Goal: Information Seeking & Learning: Learn about a topic

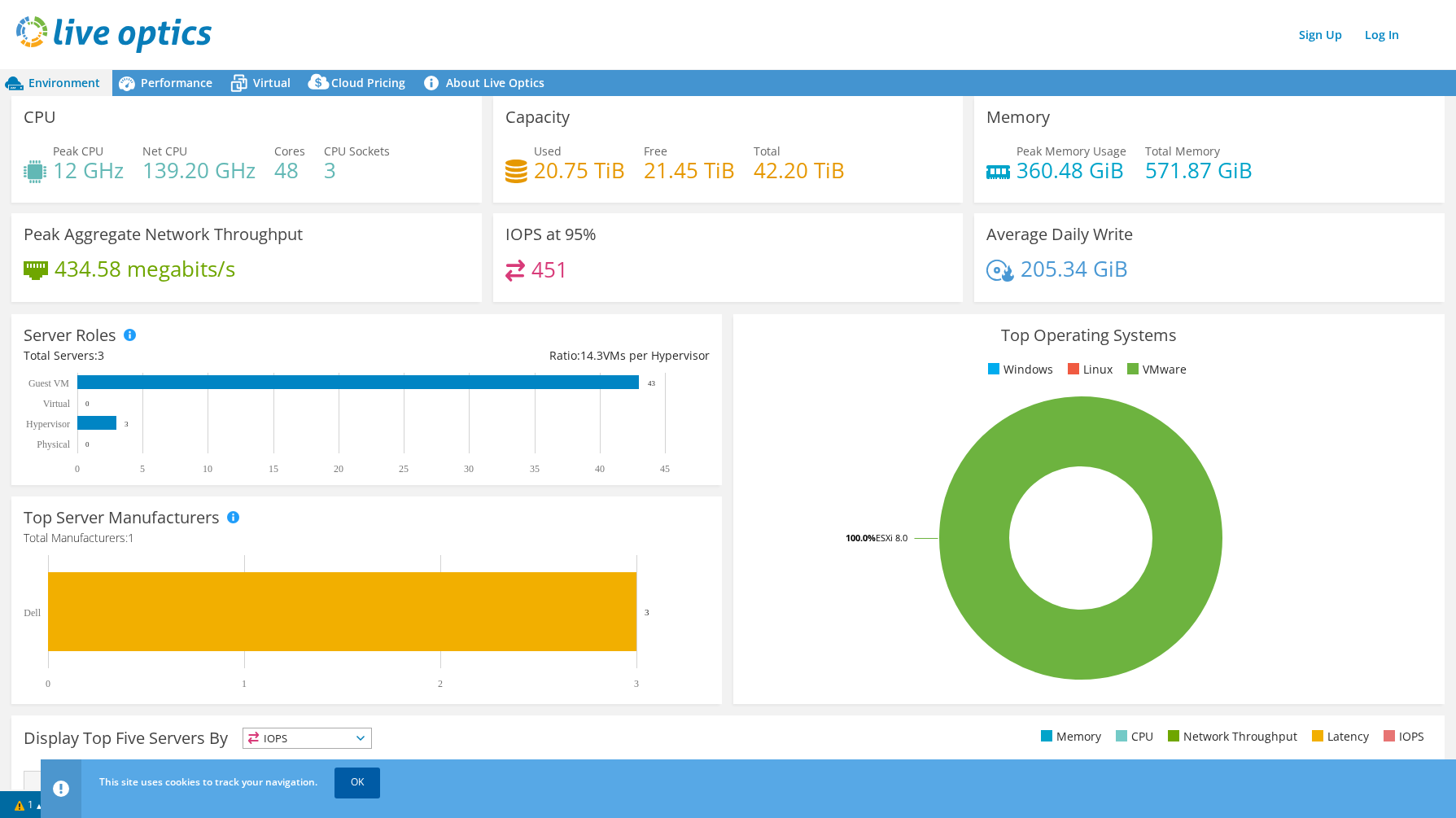
click at [374, 779] on link "OK" at bounding box center [358, 782] width 46 height 29
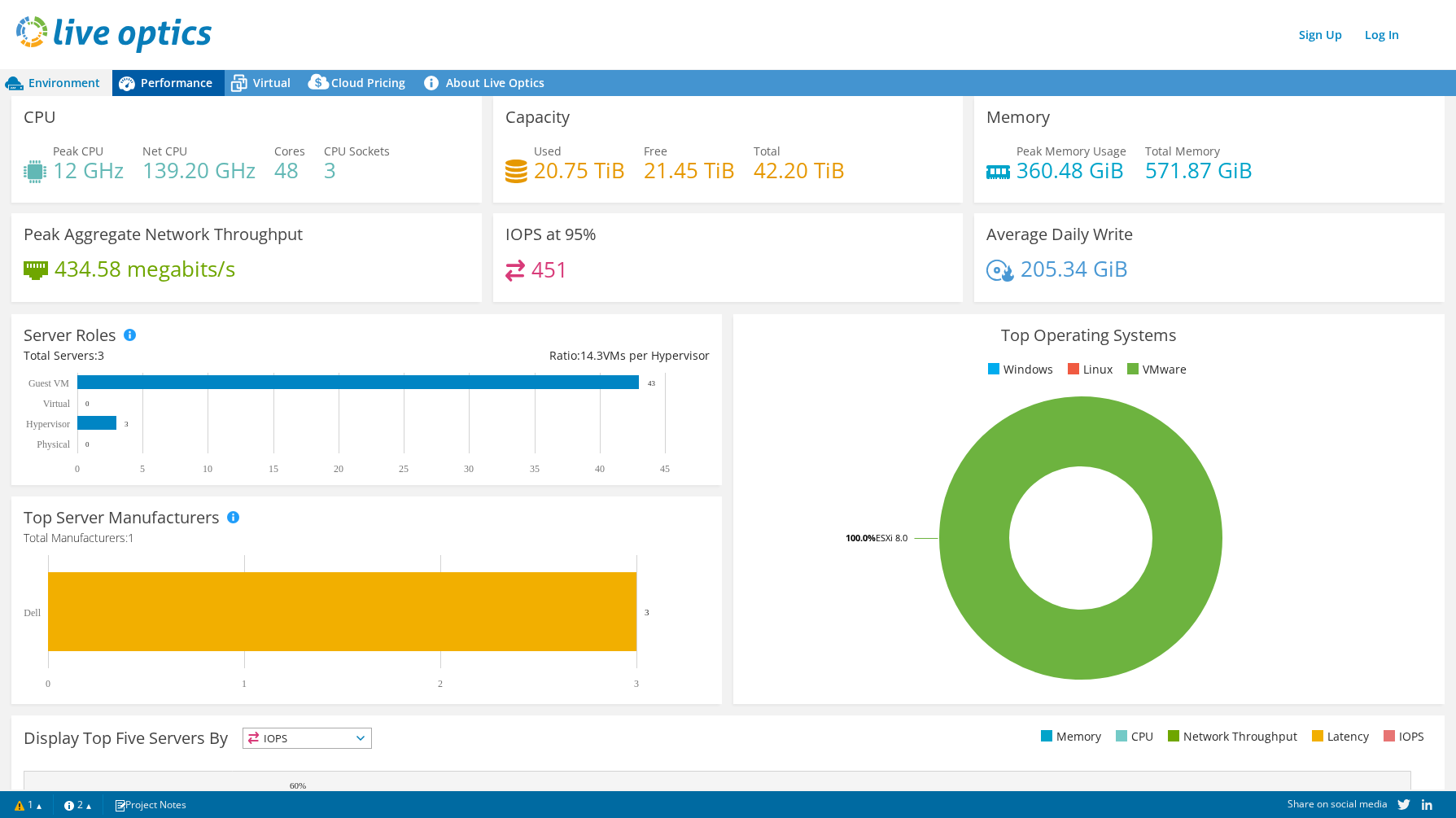
click at [176, 85] on span "Performance" at bounding box center [176, 82] width 72 height 16
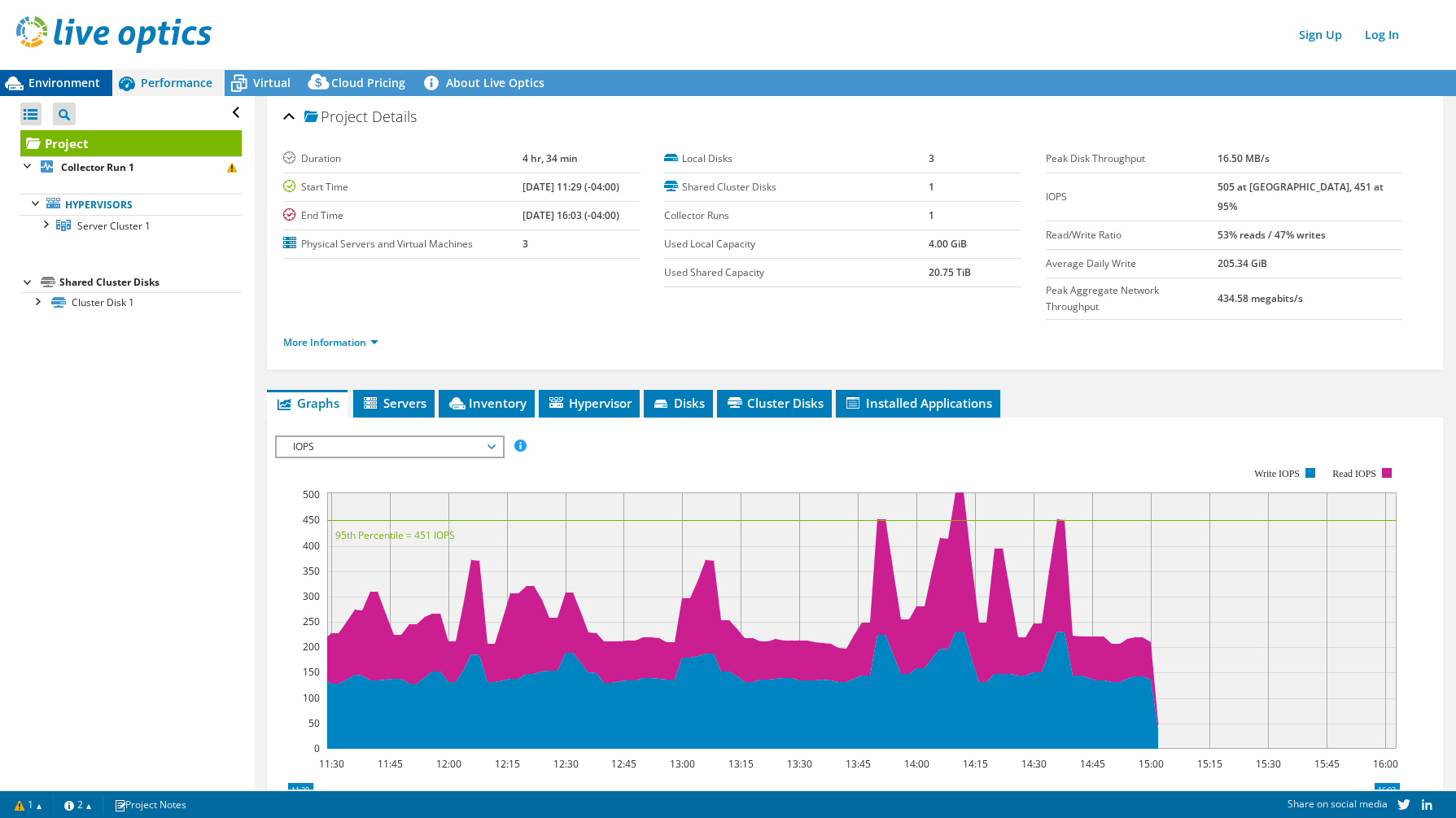
click at [81, 84] on span "Environment" at bounding box center [64, 82] width 72 height 16
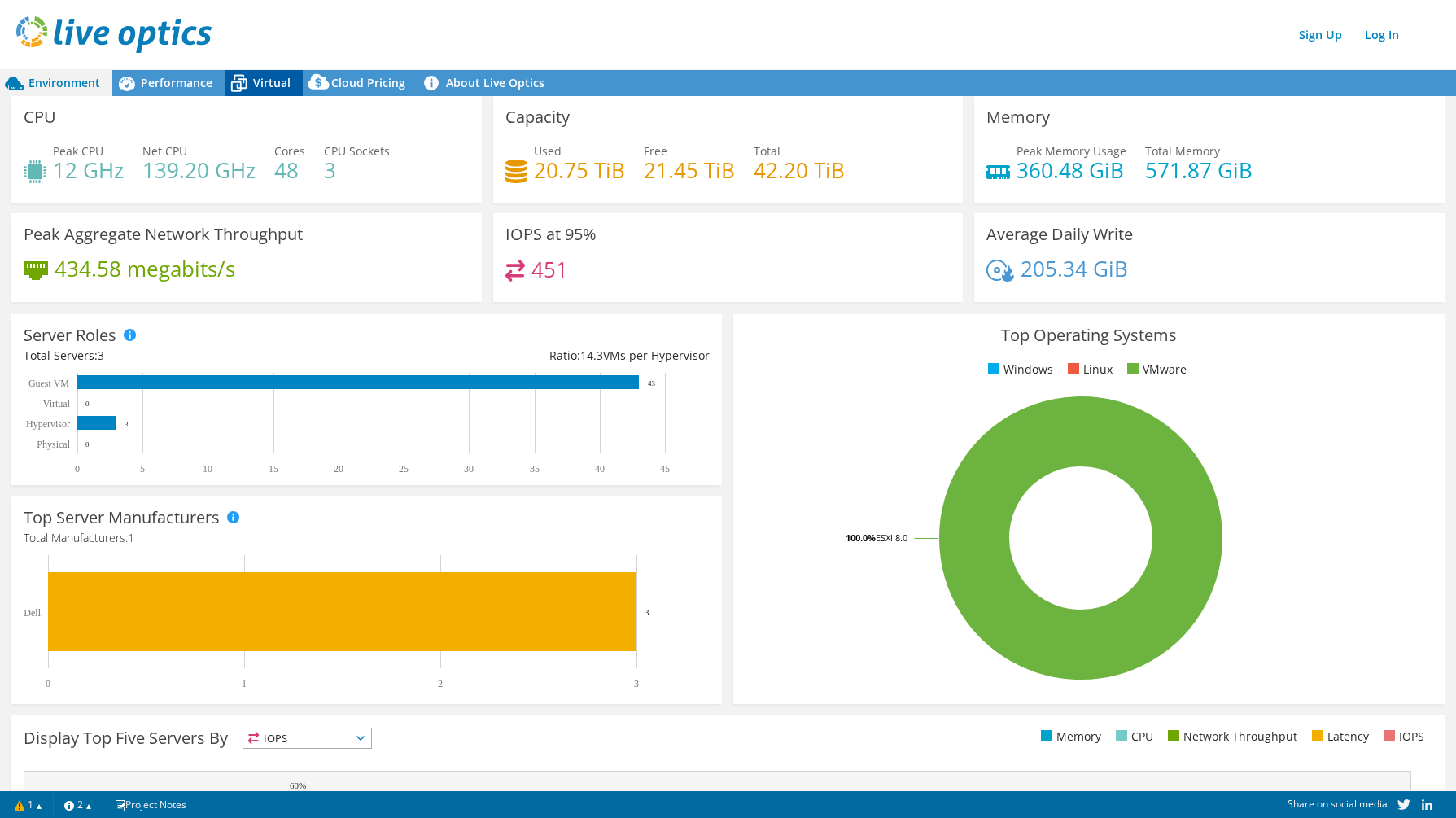
click at [253, 82] on icon at bounding box center [238, 83] width 28 height 28
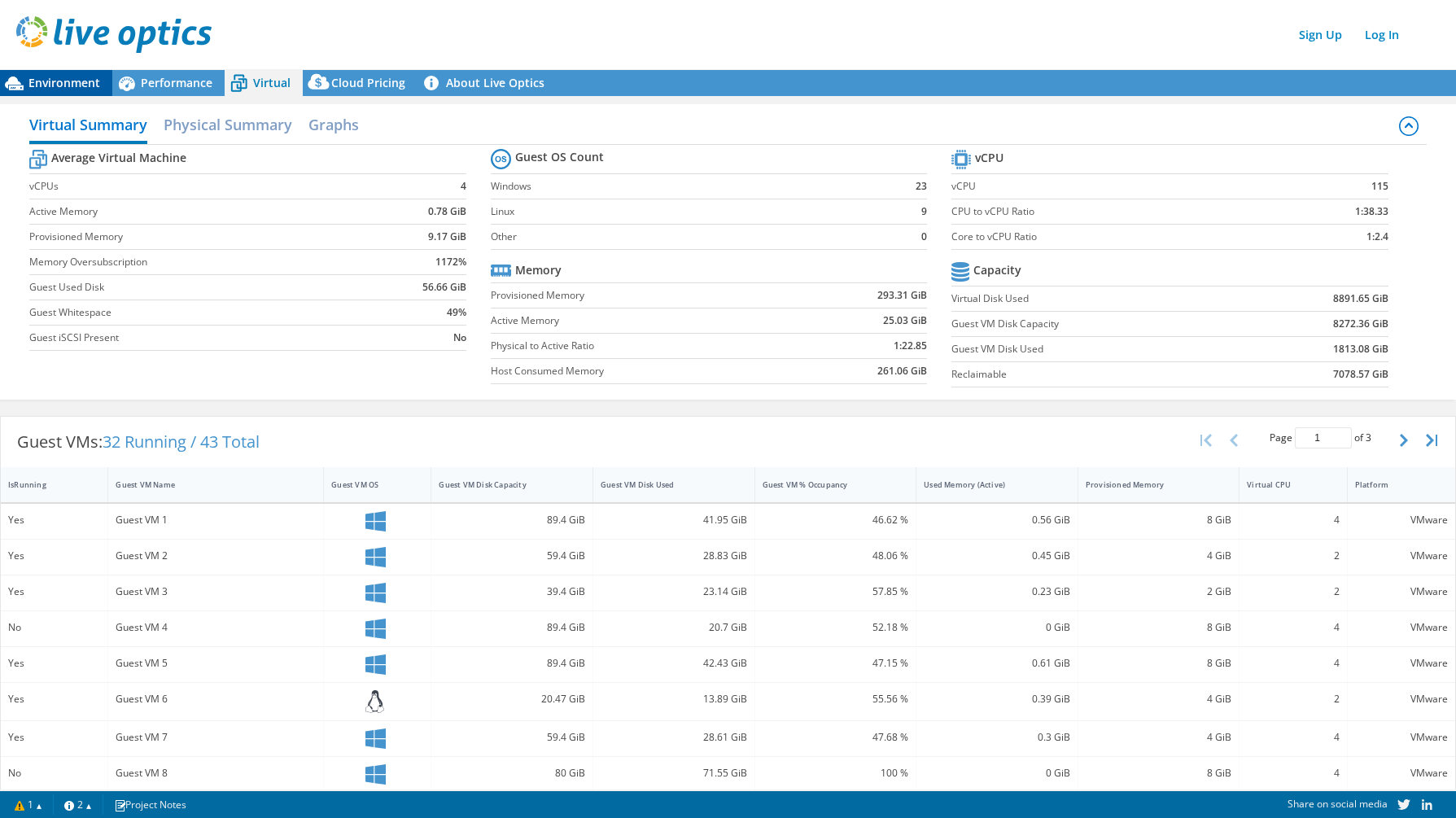
click at [73, 87] on span "Environment" at bounding box center [64, 82] width 72 height 16
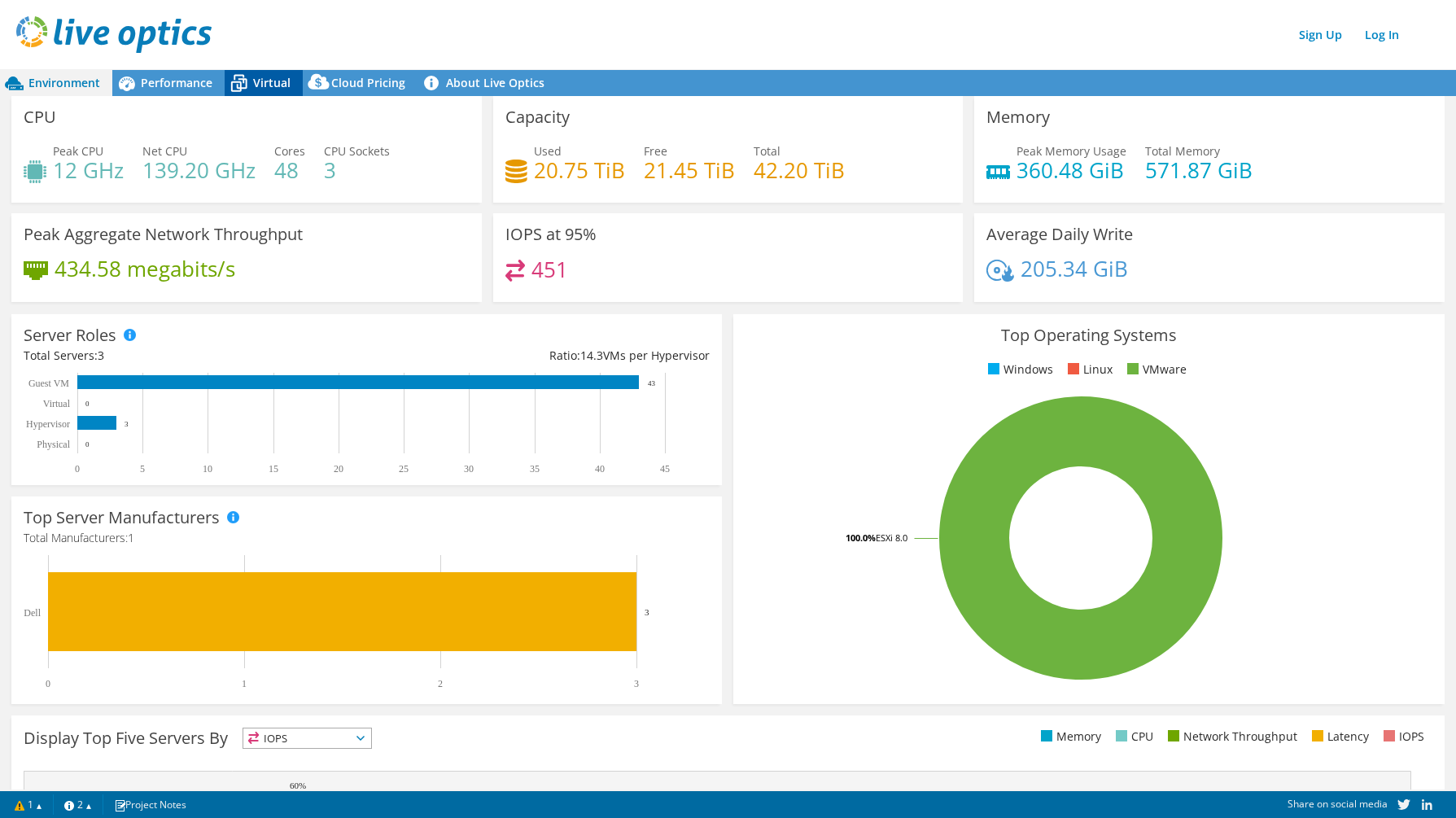
click at [239, 81] on icon at bounding box center [239, 85] width 16 height 13
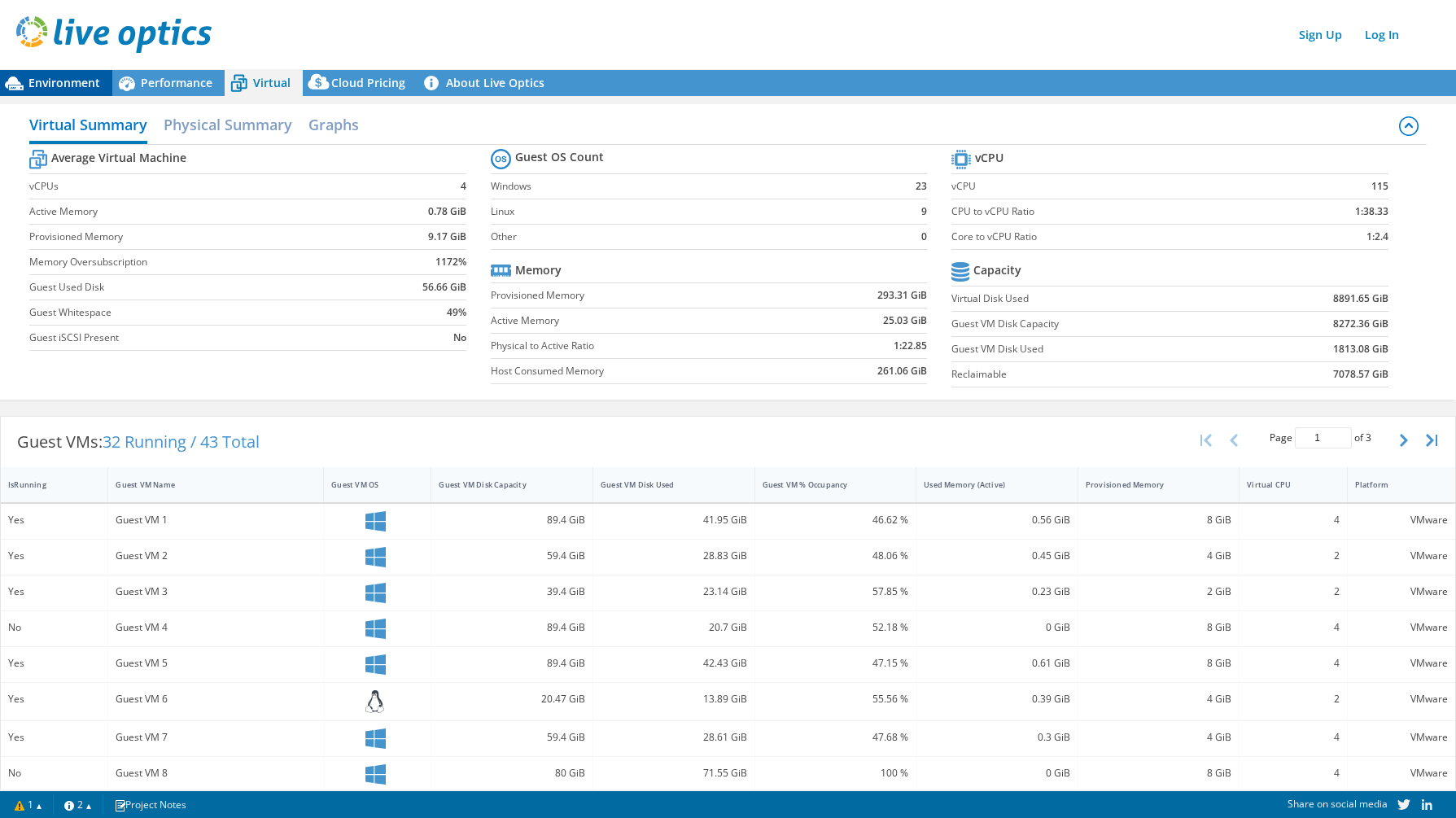
click at [65, 87] on span "Environment" at bounding box center [64, 82] width 72 height 16
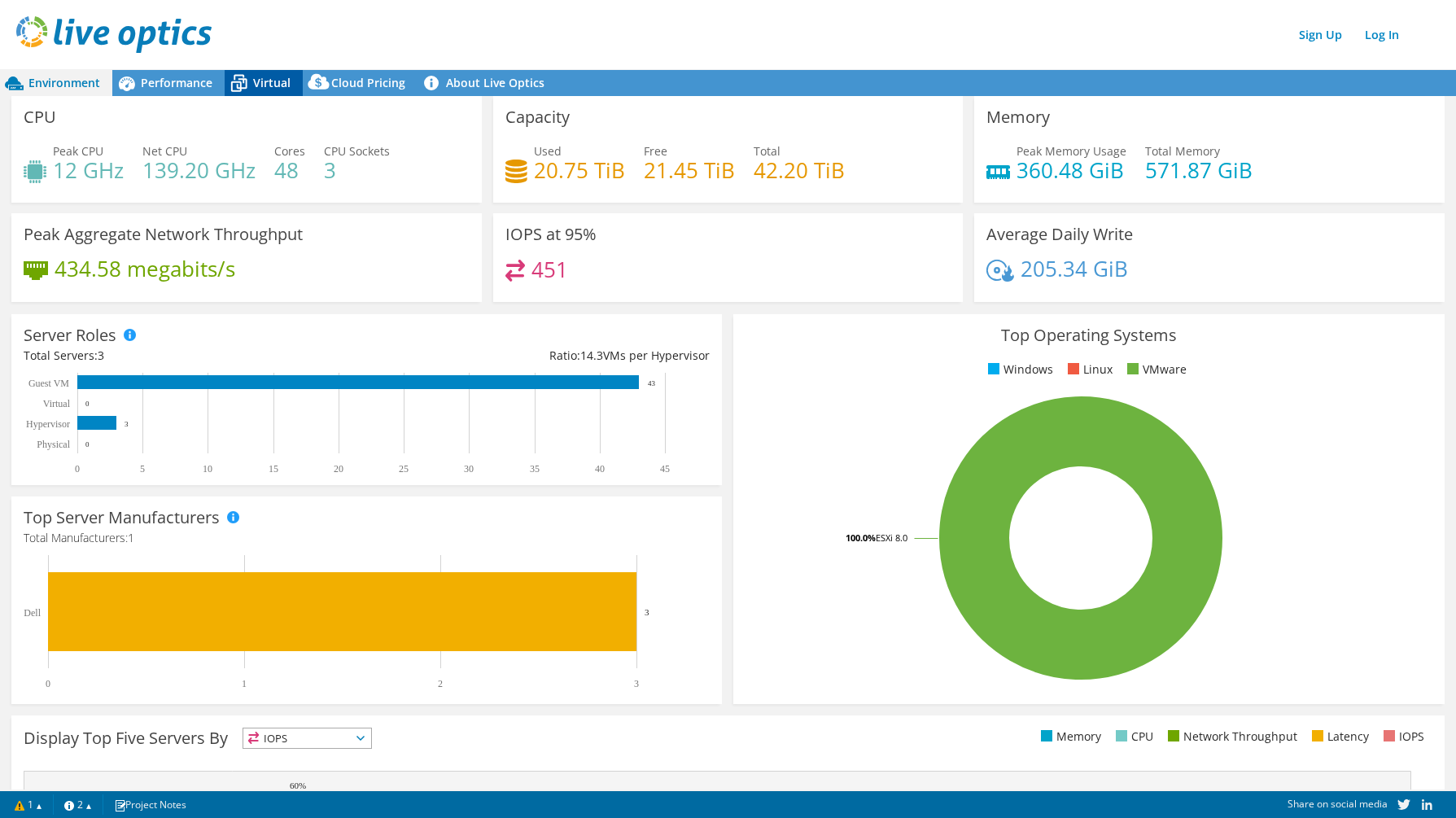
click at [271, 77] on span "Virtual" at bounding box center [271, 82] width 37 height 16
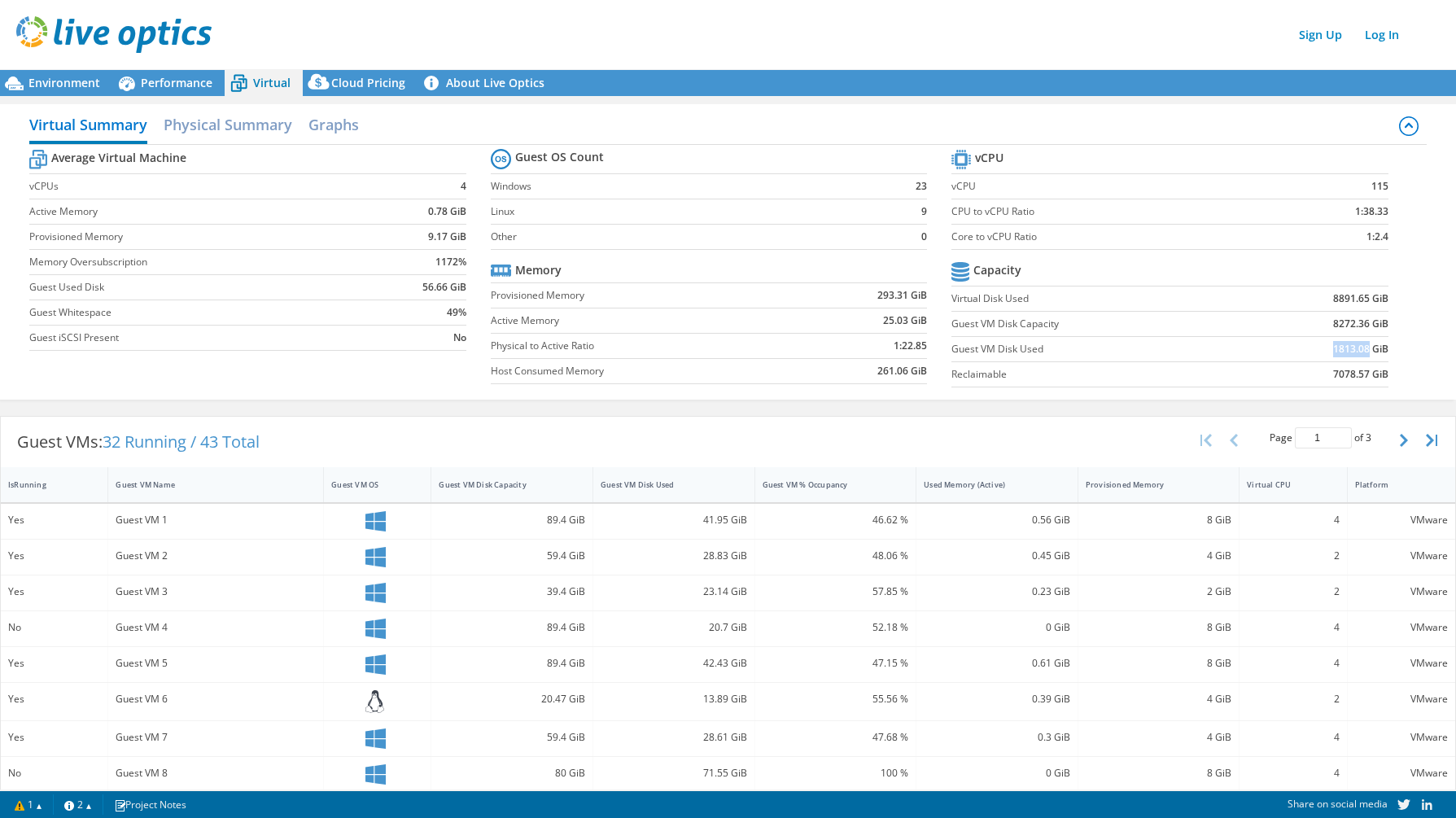
drag, startPoint x: 1324, startPoint y: 351, endPoint x: 1357, endPoint y: 351, distance: 33.0
click at [1357, 351] on b "1813.08 GiB" at bounding box center [1360, 349] width 56 height 16
click at [1270, 349] on td "1813.08 GiB" at bounding box center [1317, 349] width 141 height 26
click at [955, 351] on label "Guest VM Disk Used" at bounding box center [1099, 349] width 296 height 16
drag, startPoint x: 1324, startPoint y: 350, endPoint x: 1370, endPoint y: 347, distance: 46.1
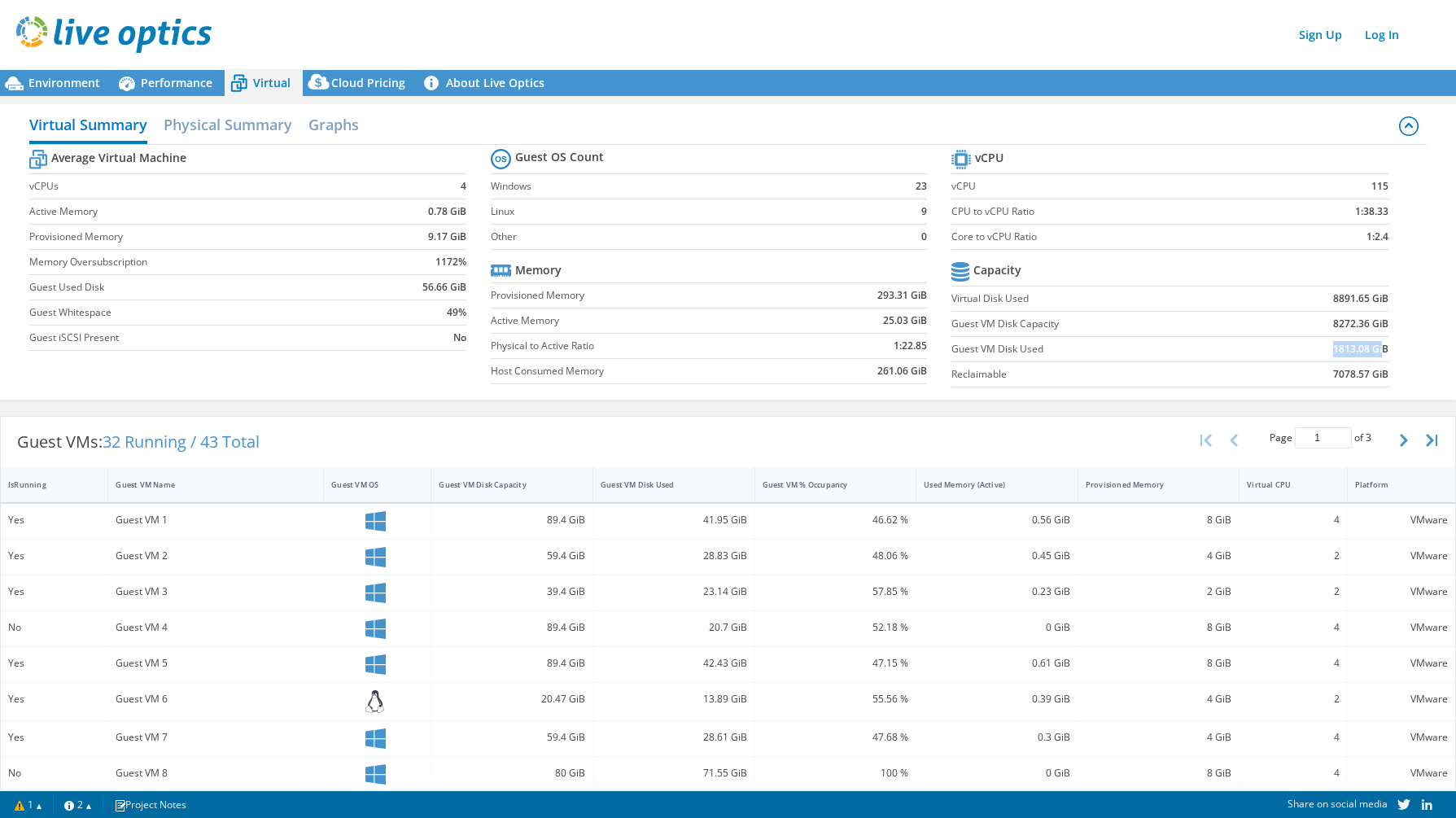
click at [1370, 347] on b "1813.08 GiB" at bounding box center [1360, 349] width 56 height 16
drag, startPoint x: 1376, startPoint y: 350, endPoint x: 1313, endPoint y: 350, distance: 63.0
click at [1313, 350] on section "vCPU vCPU 115 CPU to vCPU Ratio 1:38.33 Core to vCPU Ratio 1:2.4 Capacity Virtu…" at bounding box center [1182, 271] width 462 height 250
click at [1333, 354] on b "1813.08 GiB" at bounding box center [1360, 349] width 56 height 16
drag, startPoint x: 878, startPoint y: 320, endPoint x: 923, endPoint y: 316, distance: 45.2
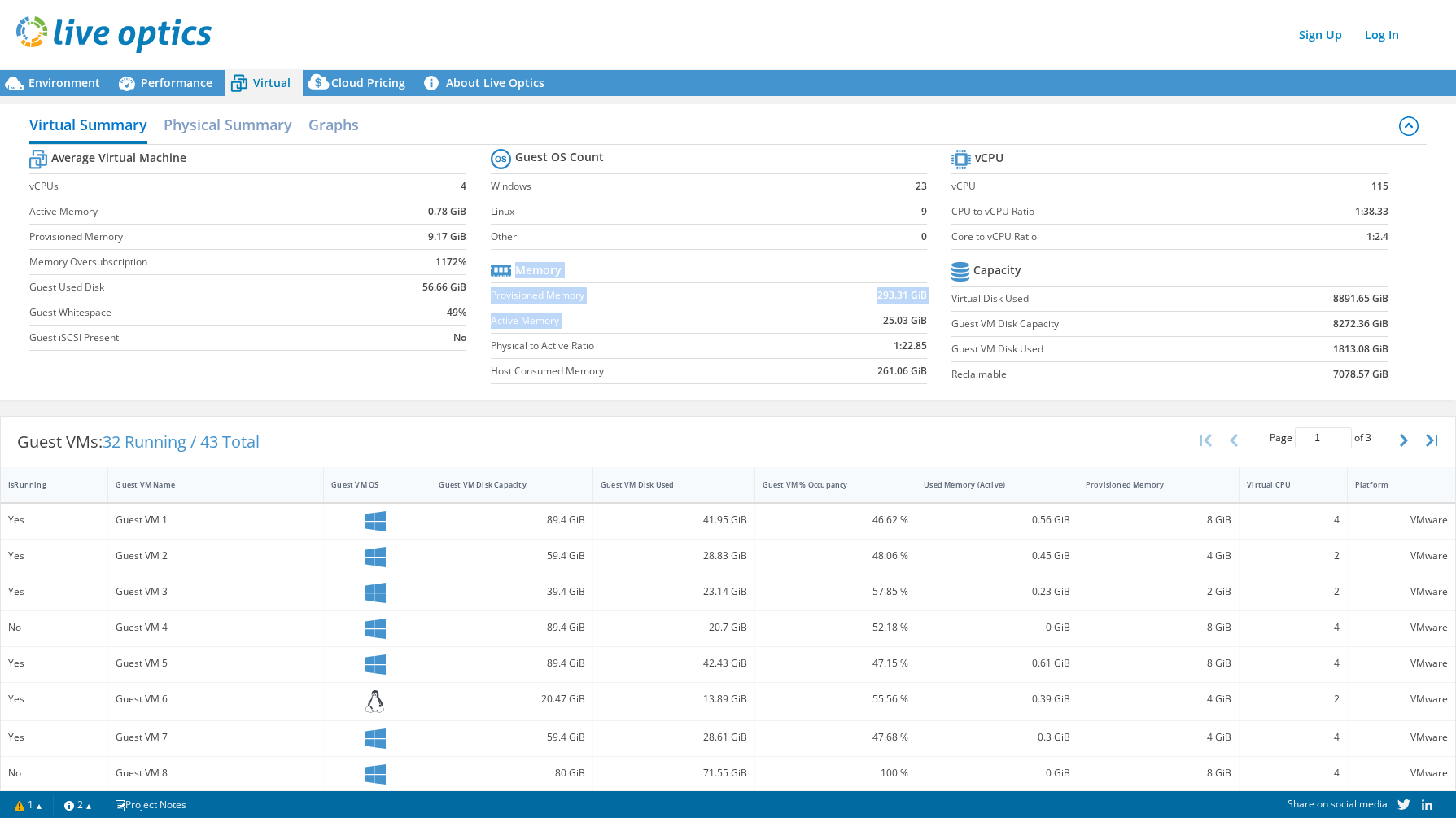
click at [923, 316] on section "Guest OS Count Windows 23 Linux 9 Other 0 Memory Provisioned Memory 293.31 GiB …" at bounding box center [722, 268] width 462 height 247
click at [849, 326] on td "25.03 GiB" at bounding box center [863, 321] width 127 height 26
click at [245, 125] on h2 "Physical Summary" at bounding box center [227, 126] width 129 height 36
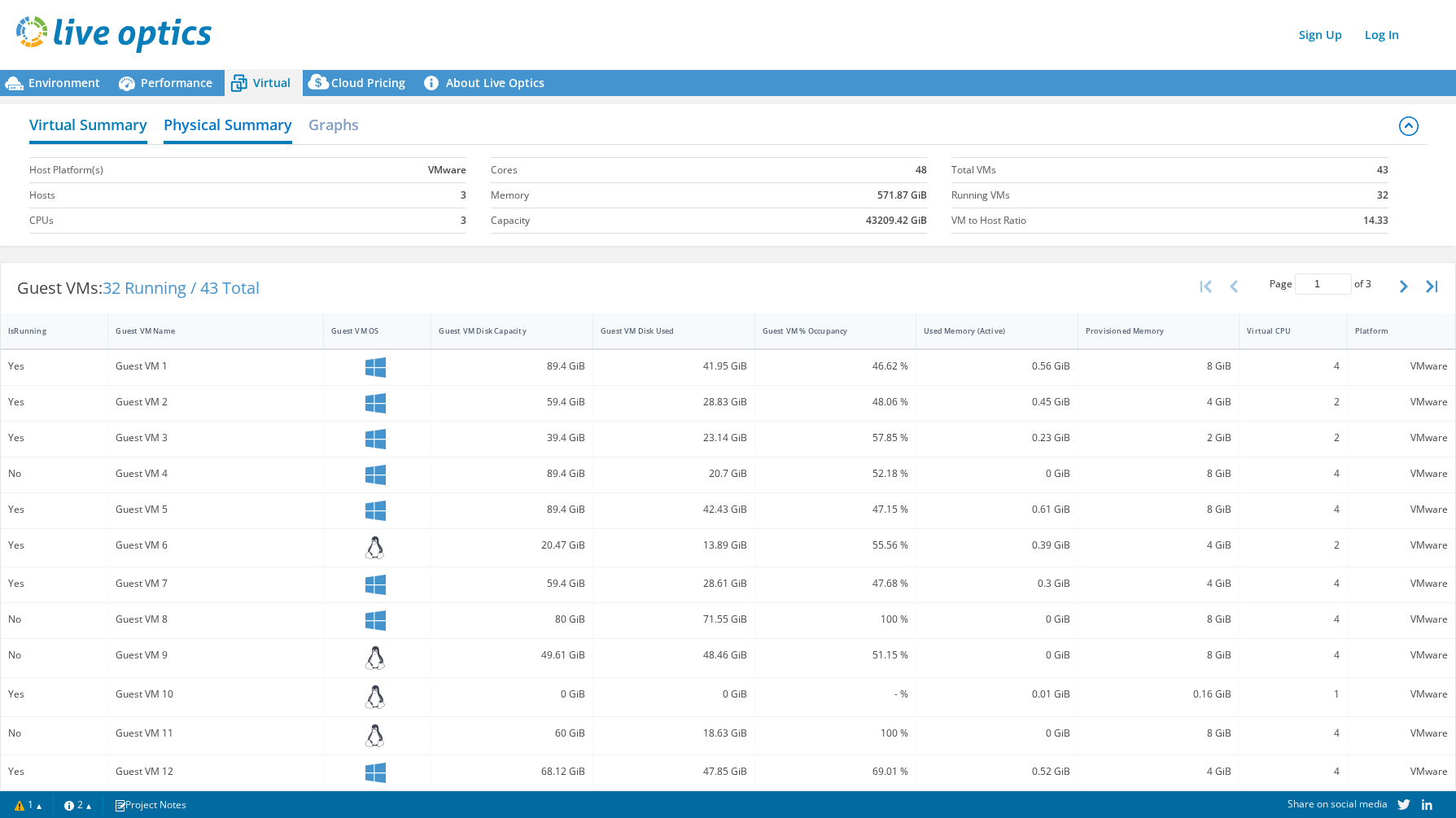
click at [128, 121] on h2 "Virtual Summary" at bounding box center [88, 126] width 118 height 36
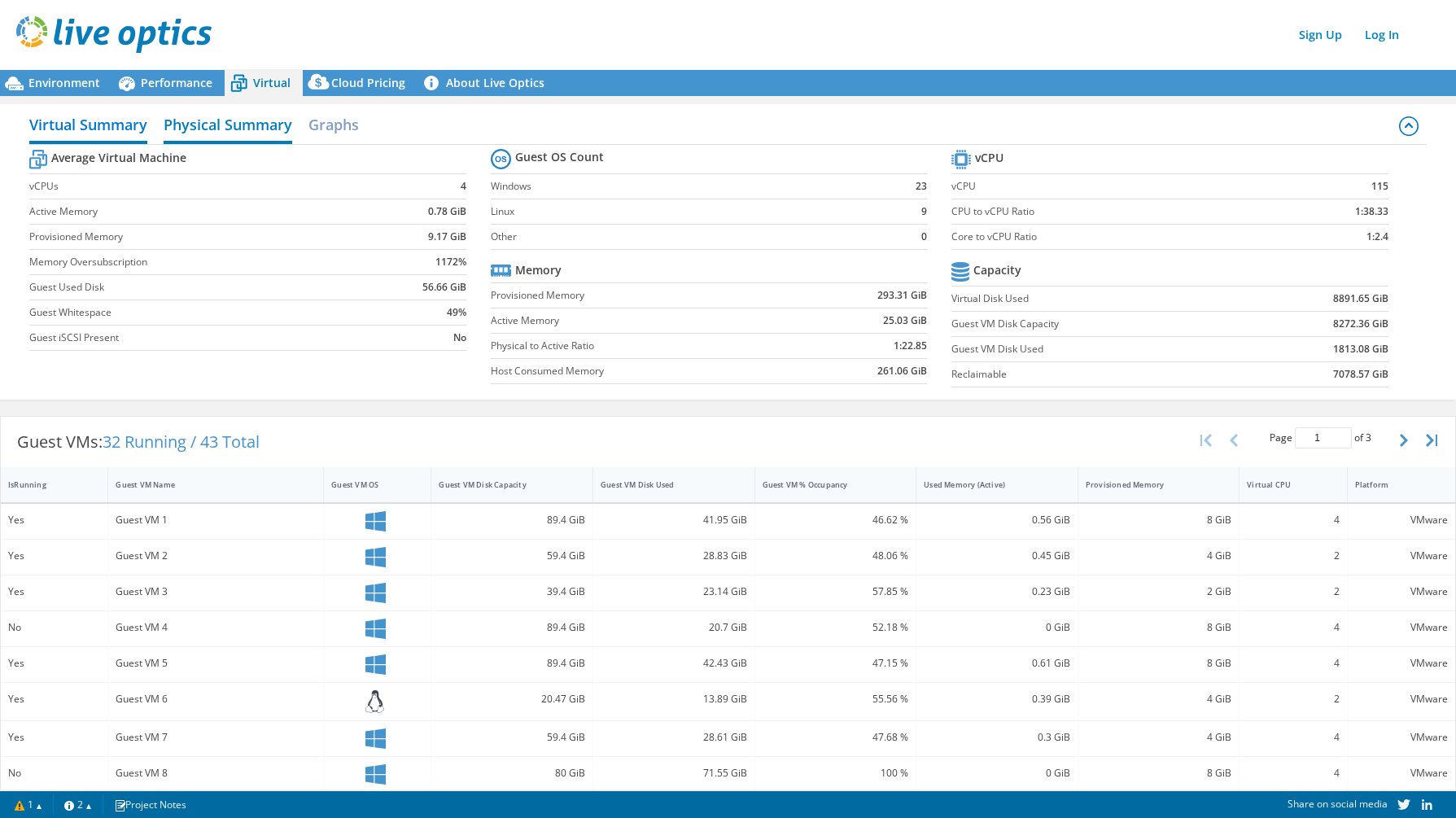
click at [282, 133] on h2 "Physical Summary" at bounding box center [227, 126] width 129 height 36
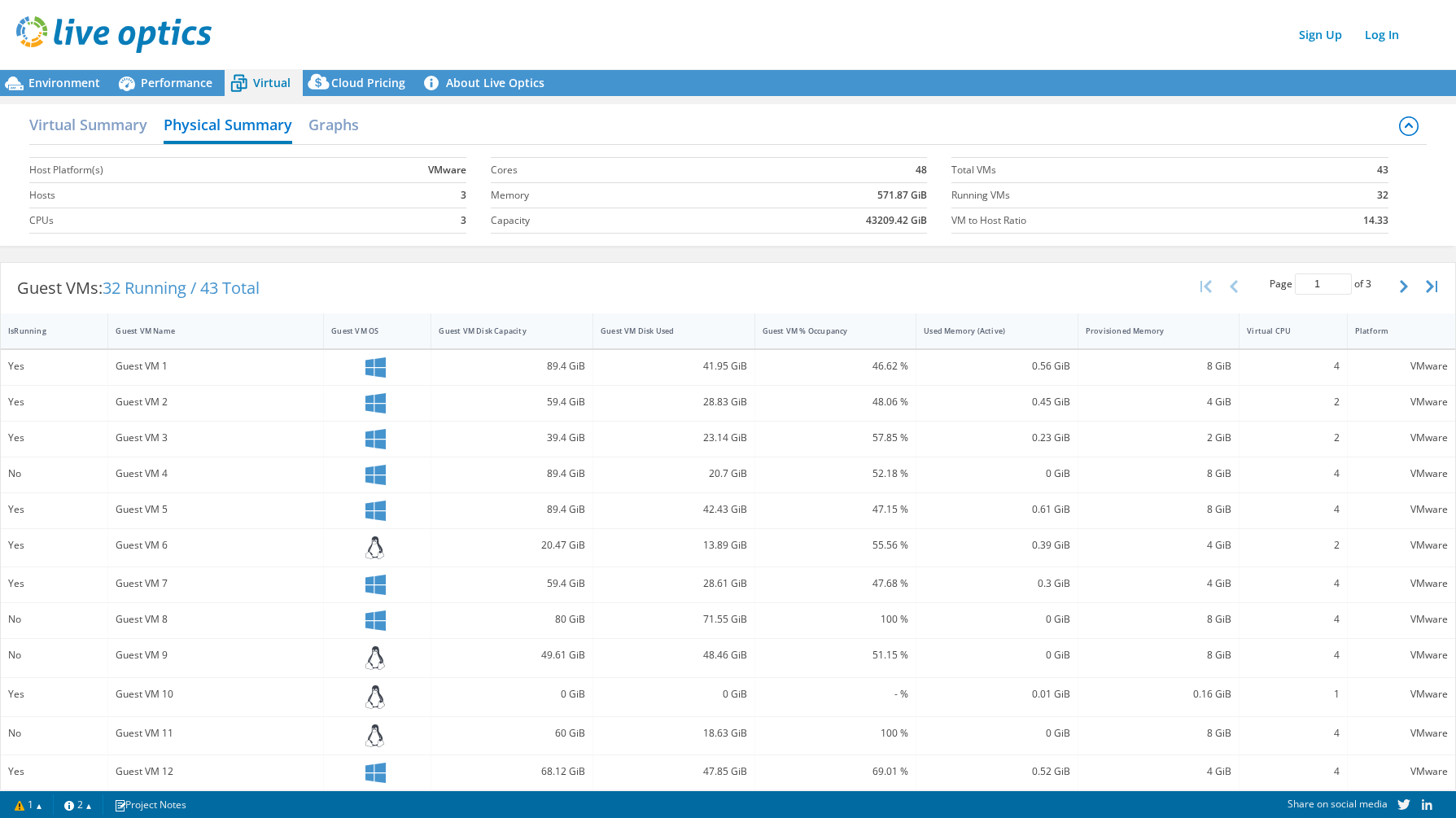
click at [62, 683] on div "Yes" at bounding box center [55, 697] width 108 height 38
click at [196, 83] on span "Performance" at bounding box center [176, 82] width 72 height 16
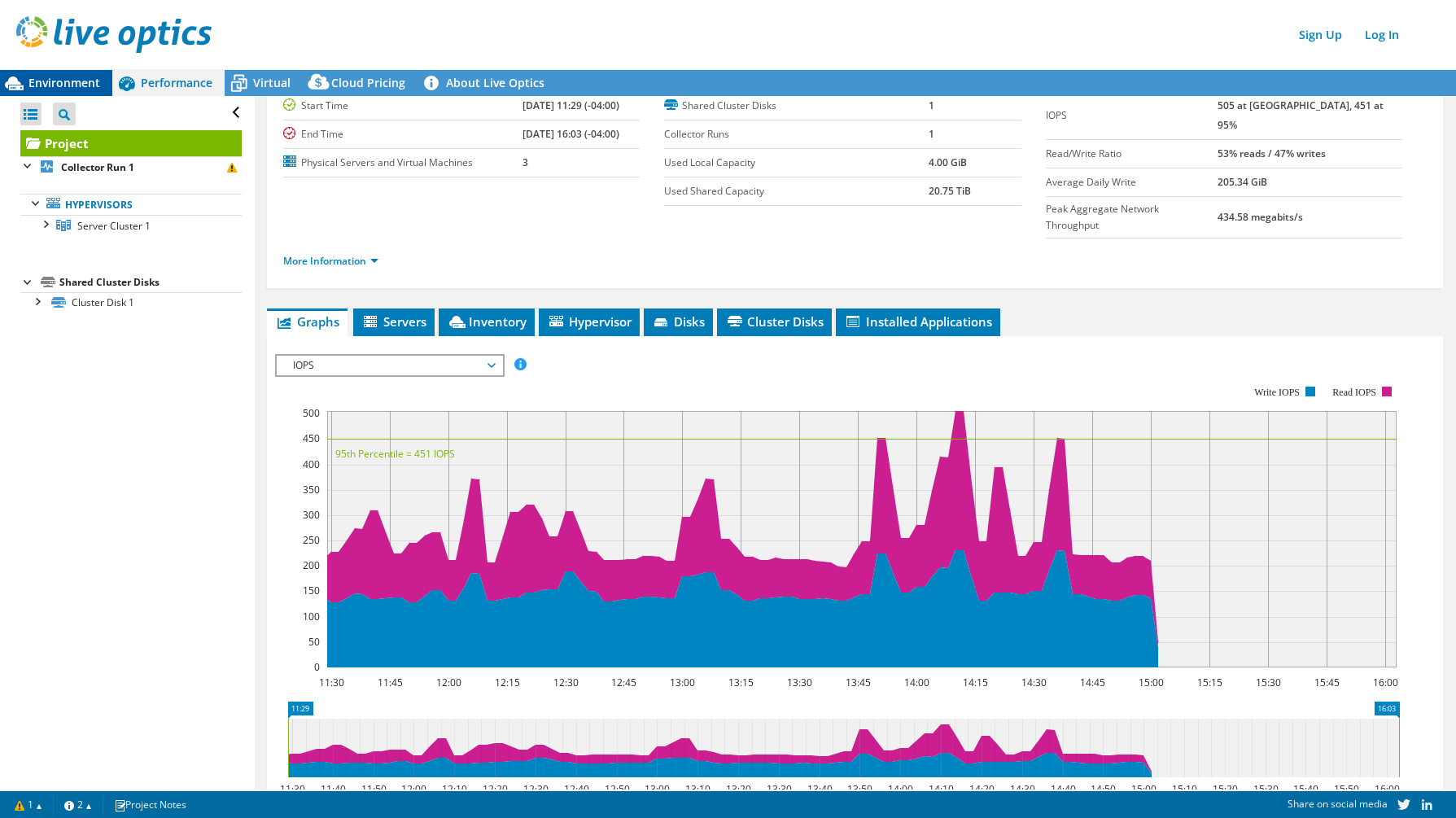
drag, startPoint x: 73, startPoint y: 83, endPoint x: 84, endPoint y: 83, distance: 11.0
click at [73, 83] on span "Environment" at bounding box center [64, 82] width 72 height 16
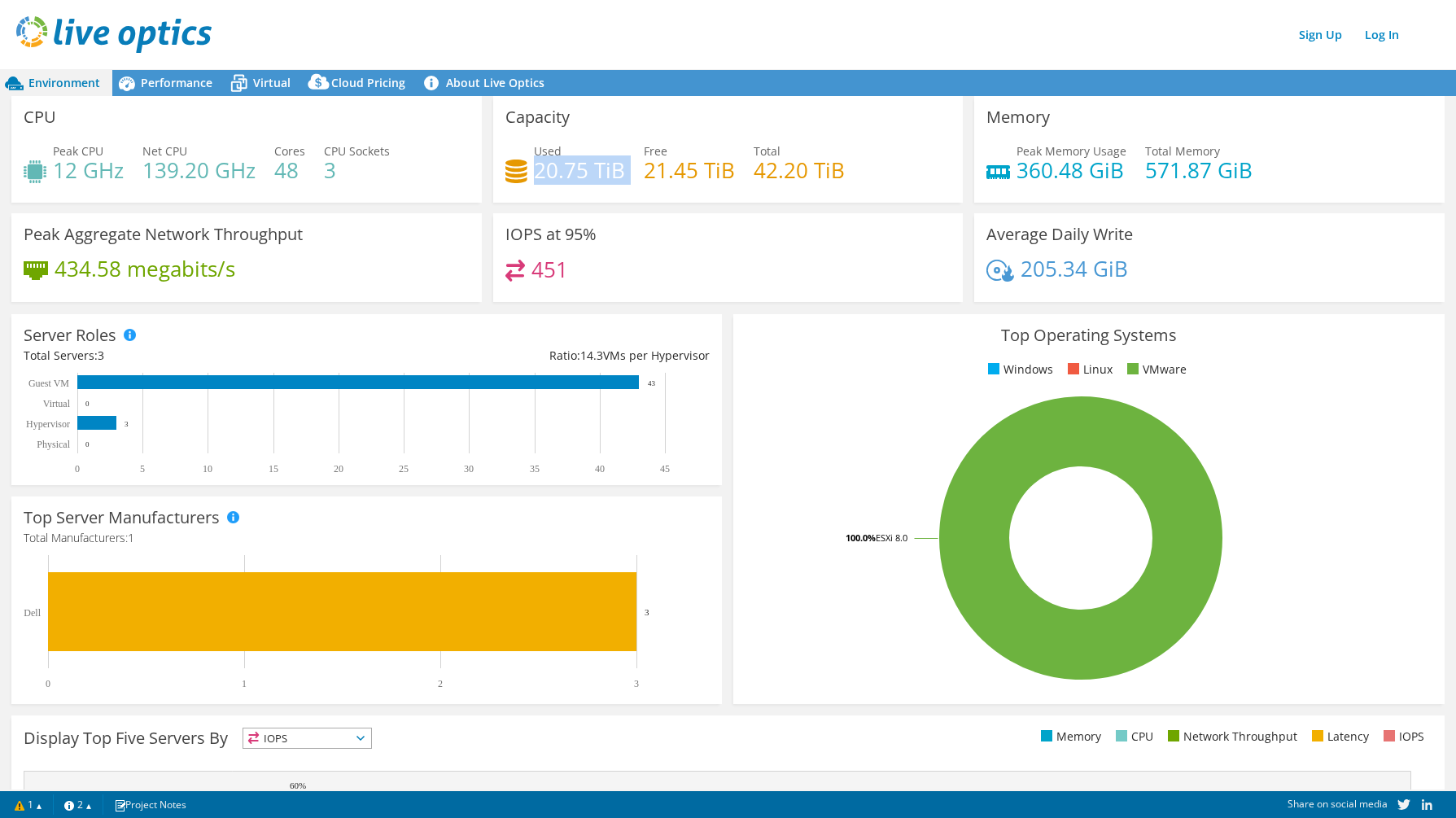
drag, startPoint x: 623, startPoint y: 171, endPoint x: 533, endPoint y: 172, distance: 90.0
click at [533, 172] on div "Used 20.75 TiB Free 21.45 TiB Total 42.20 TiB" at bounding box center [728, 169] width 446 height 53
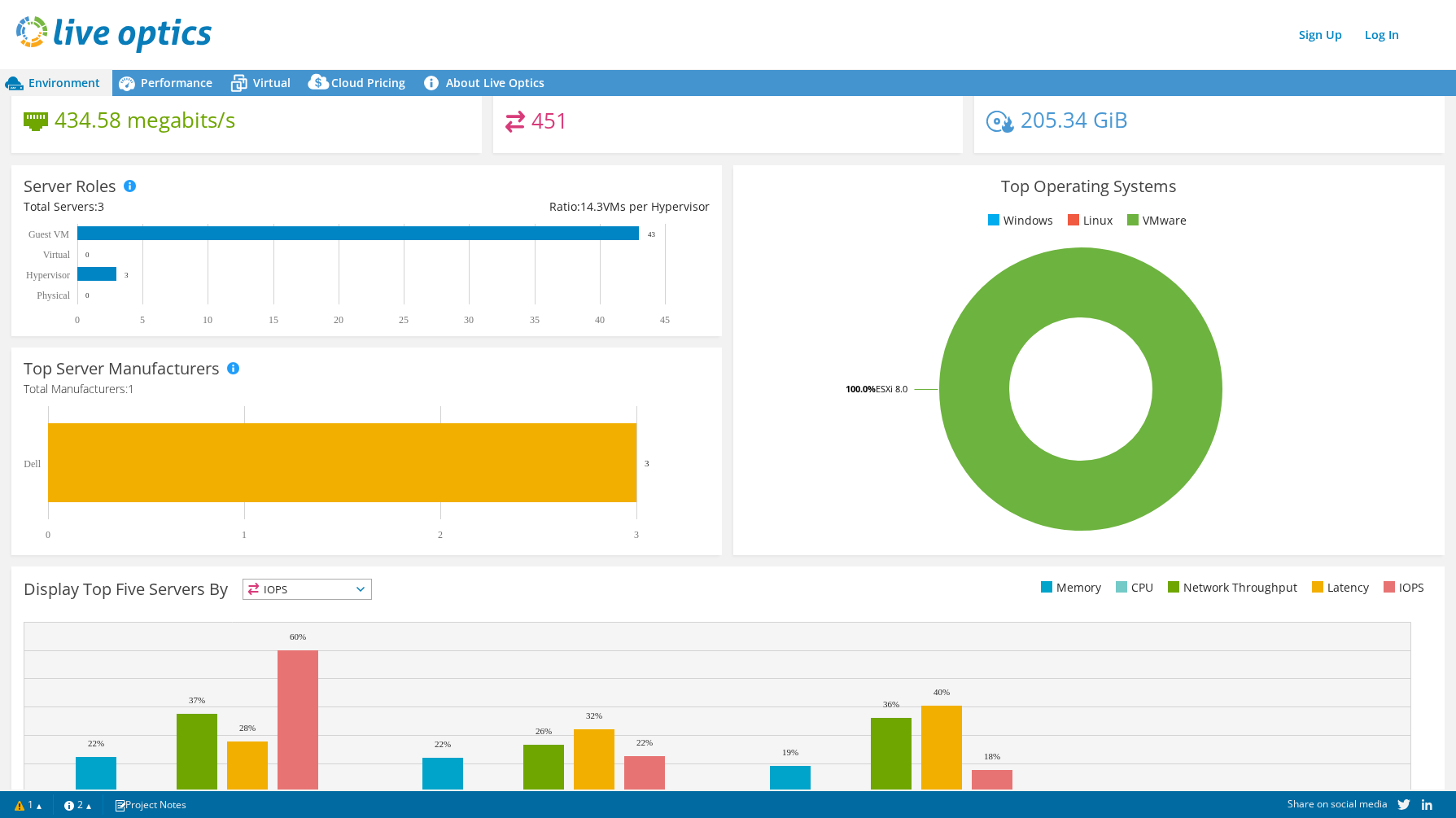
scroll to position [0, 0]
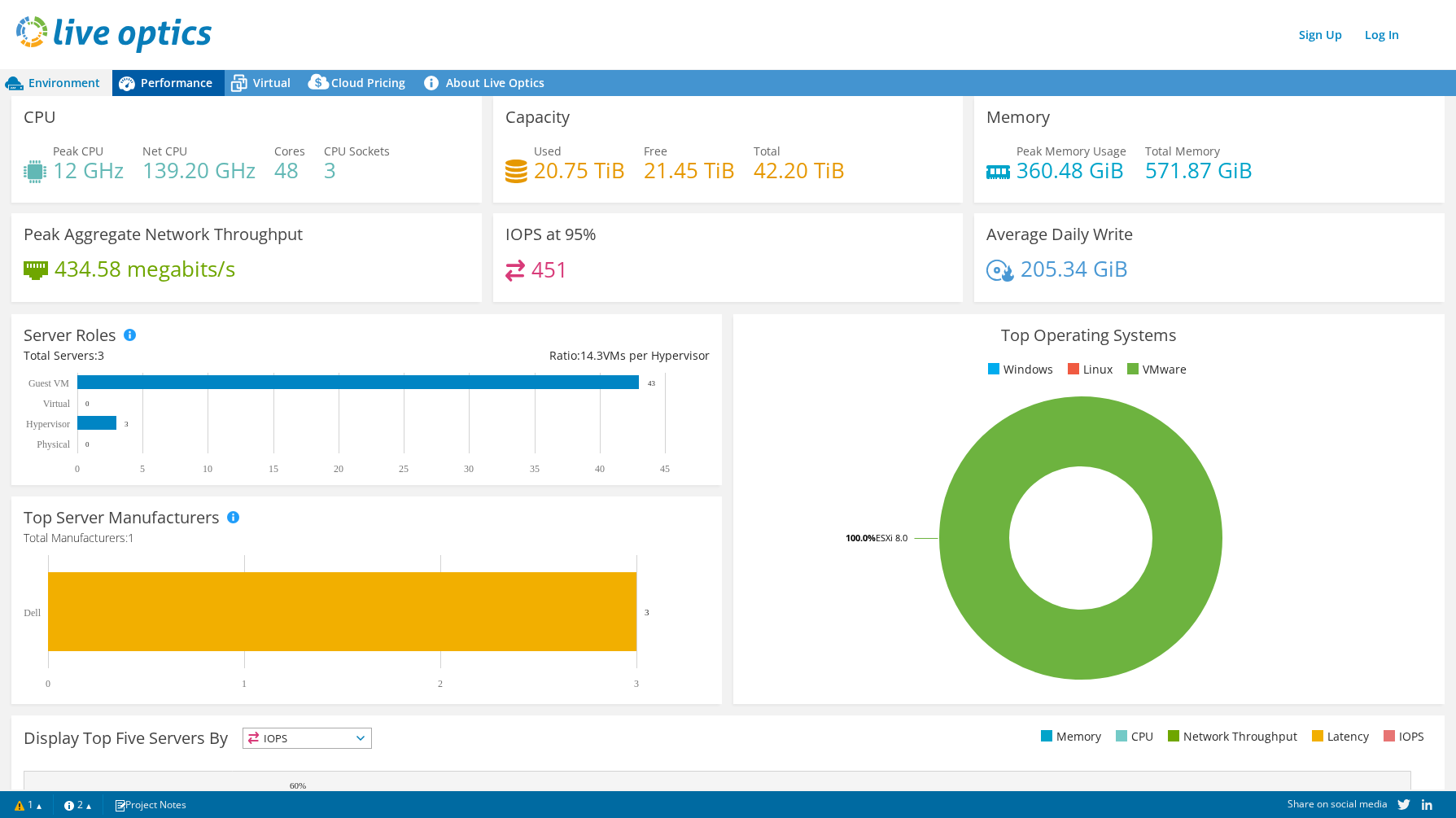
click at [146, 79] on span "Performance" at bounding box center [176, 82] width 72 height 16
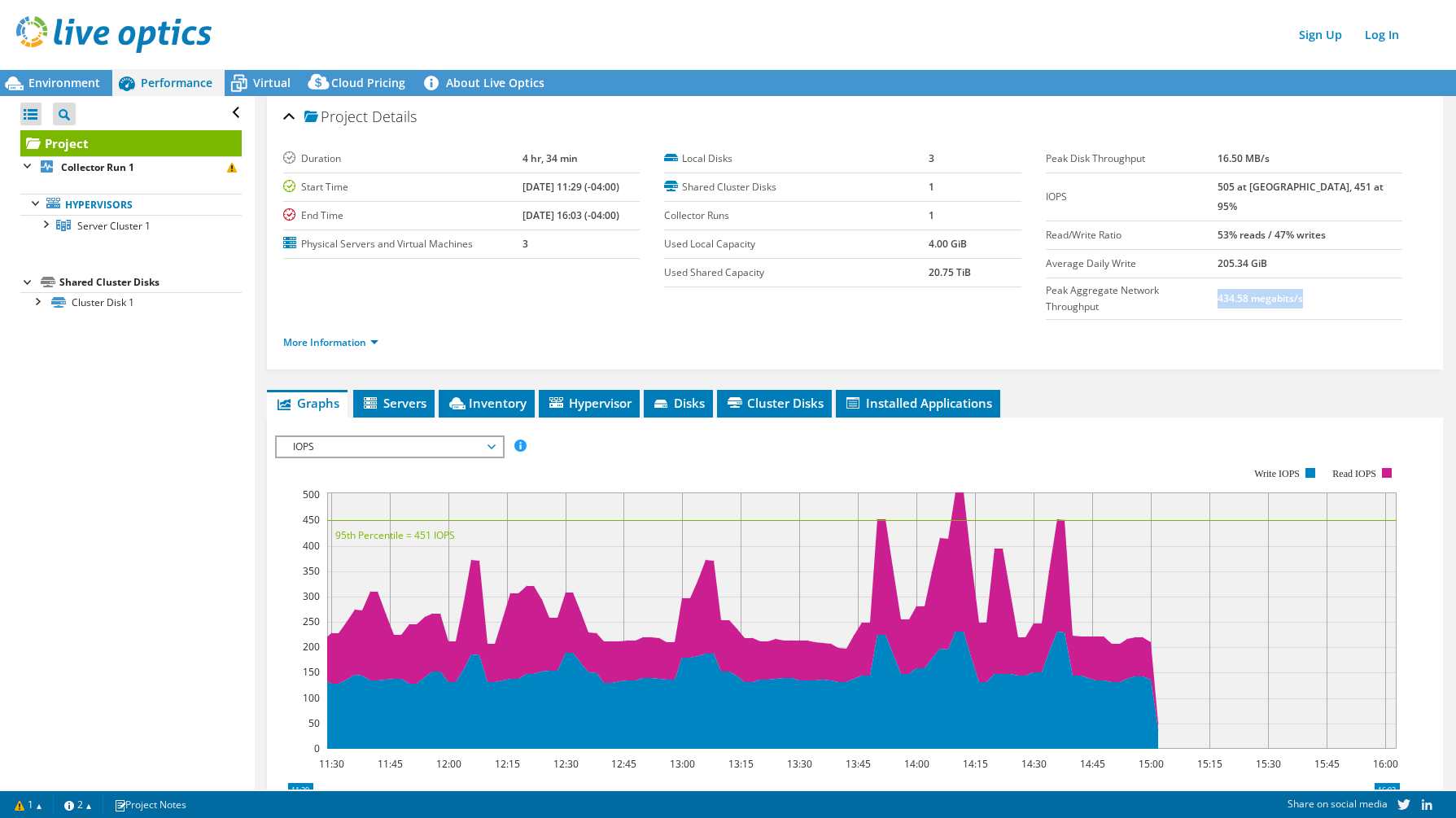
drag, startPoint x: 1336, startPoint y: 274, endPoint x: 1256, endPoint y: 275, distance: 80.0
click at [1256, 278] on td "434.58 megabits/s" at bounding box center [1310, 299] width 185 height 42
drag, startPoint x: 947, startPoint y: 274, endPoint x: 920, endPoint y: 276, distance: 27.1
click at [929, 276] on td "20.75 TiB" at bounding box center [975, 273] width 93 height 28
click at [275, 80] on span "Virtual" at bounding box center [271, 82] width 37 height 16
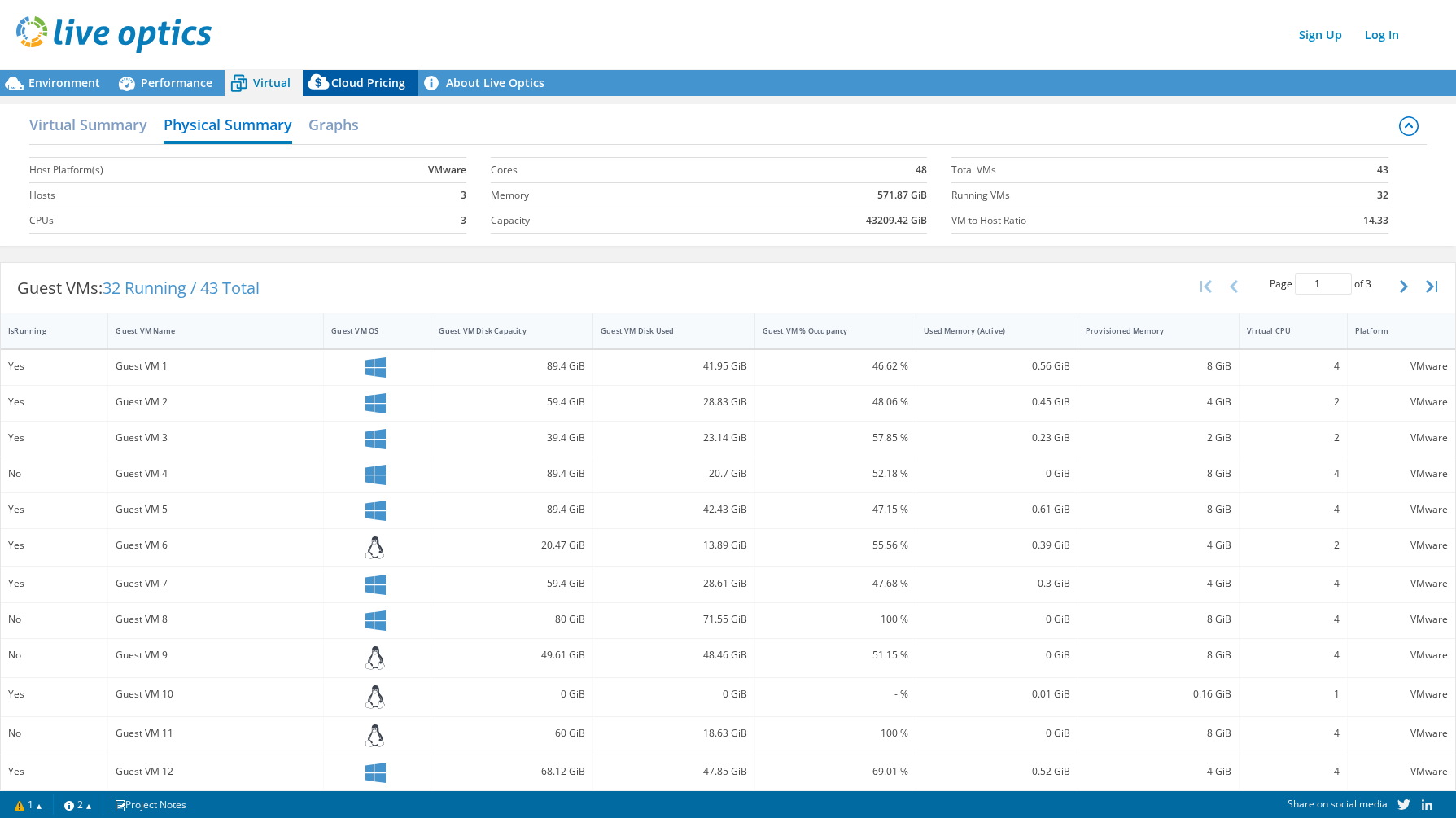
click at [374, 86] on span "Cloud Pricing" at bounding box center [368, 82] width 74 height 16
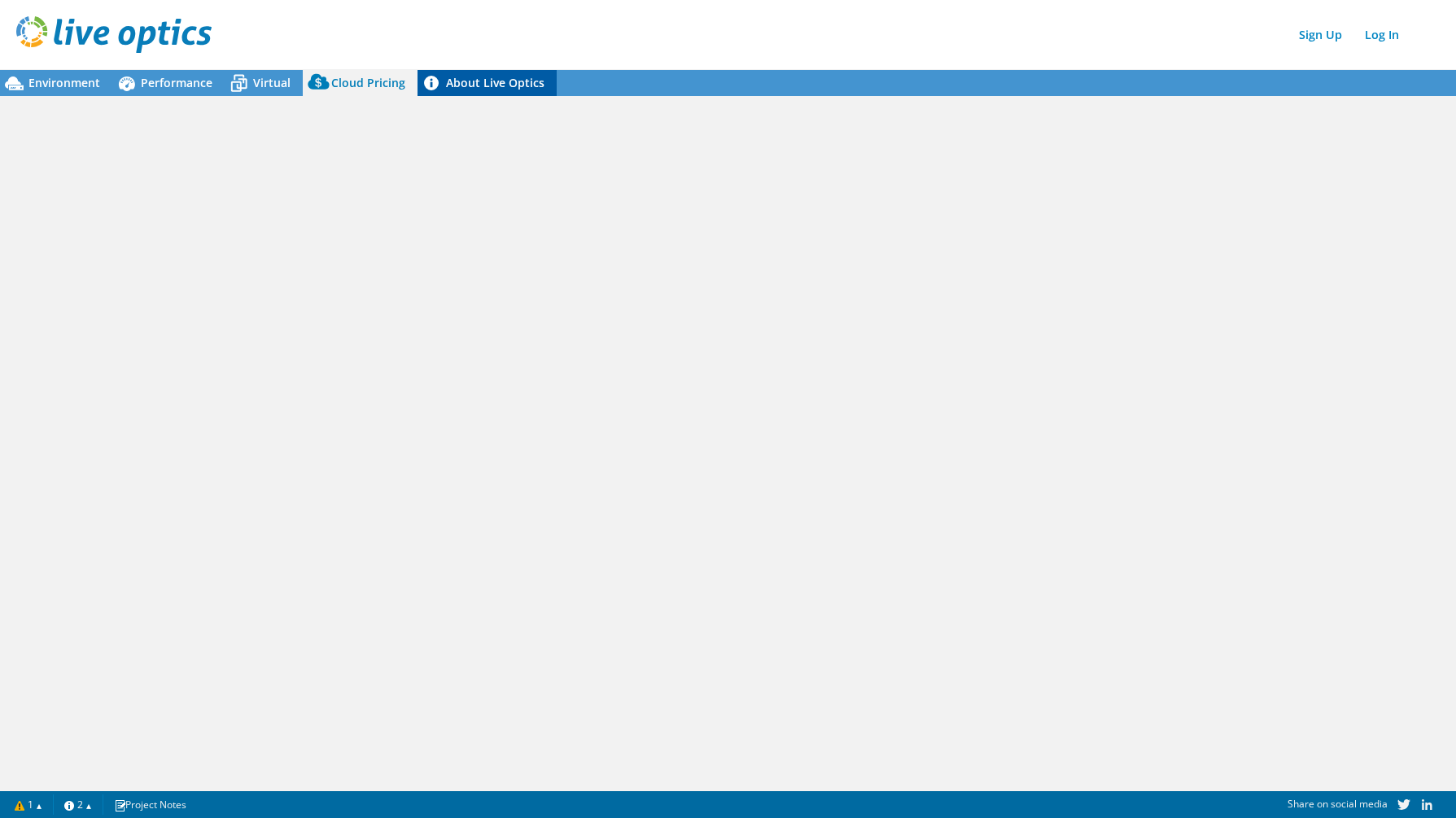
click at [472, 79] on link "About Live Optics" at bounding box center [487, 83] width 140 height 26
click at [51, 79] on span "Environment" at bounding box center [64, 82] width 72 height 16
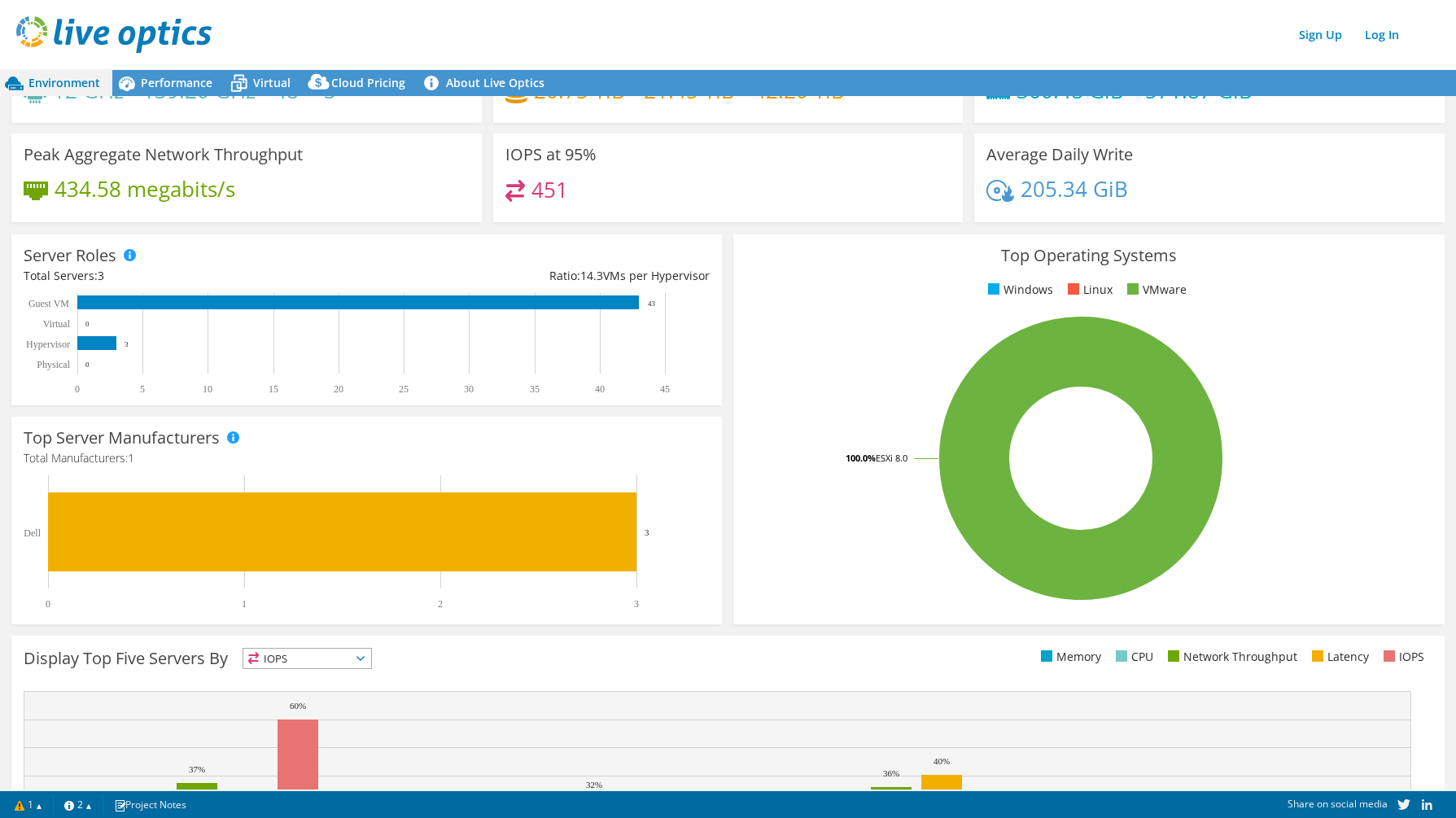
scroll to position [81, 0]
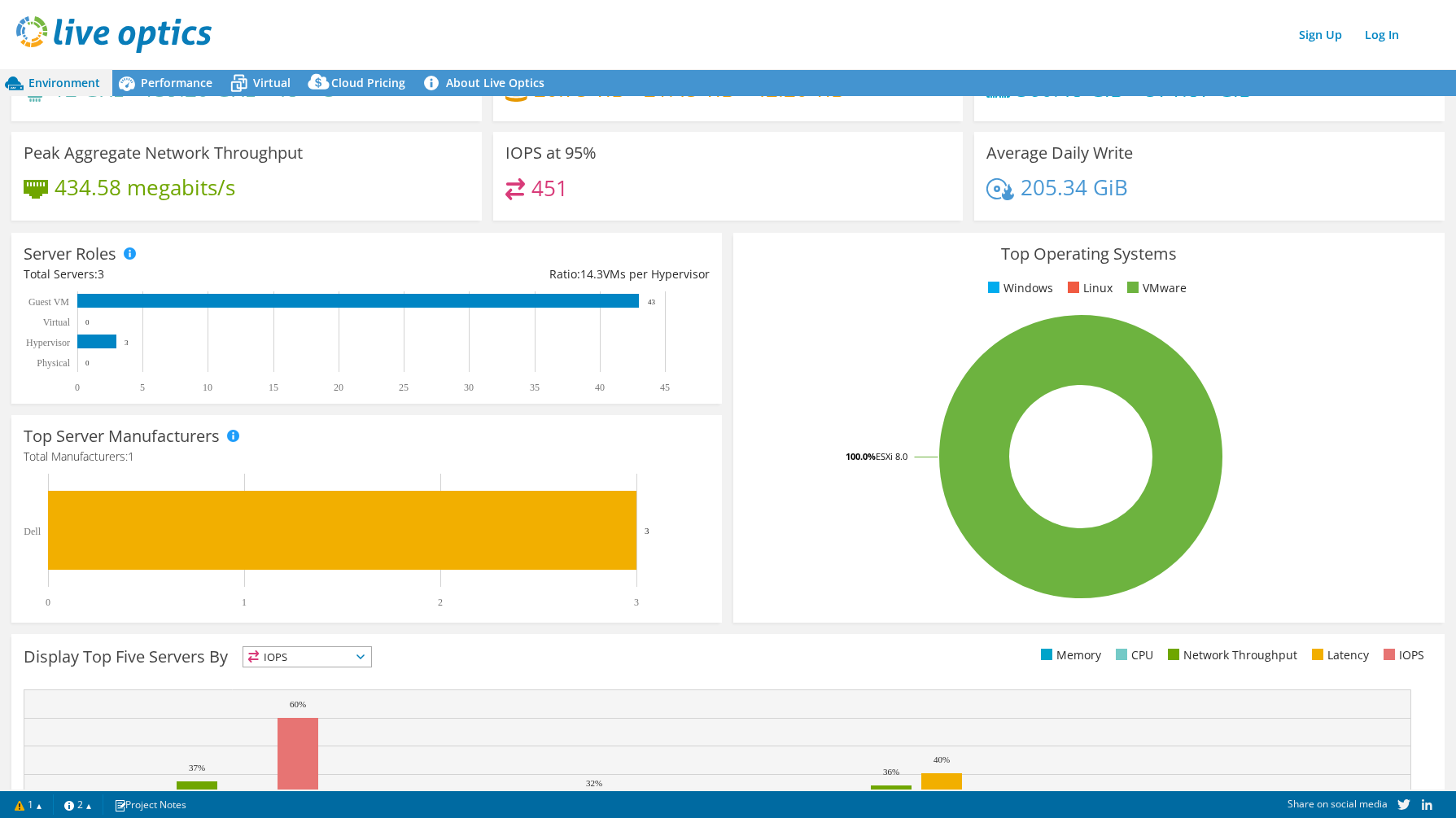
click at [543, 192] on h4 "451" at bounding box center [550, 188] width 36 height 18
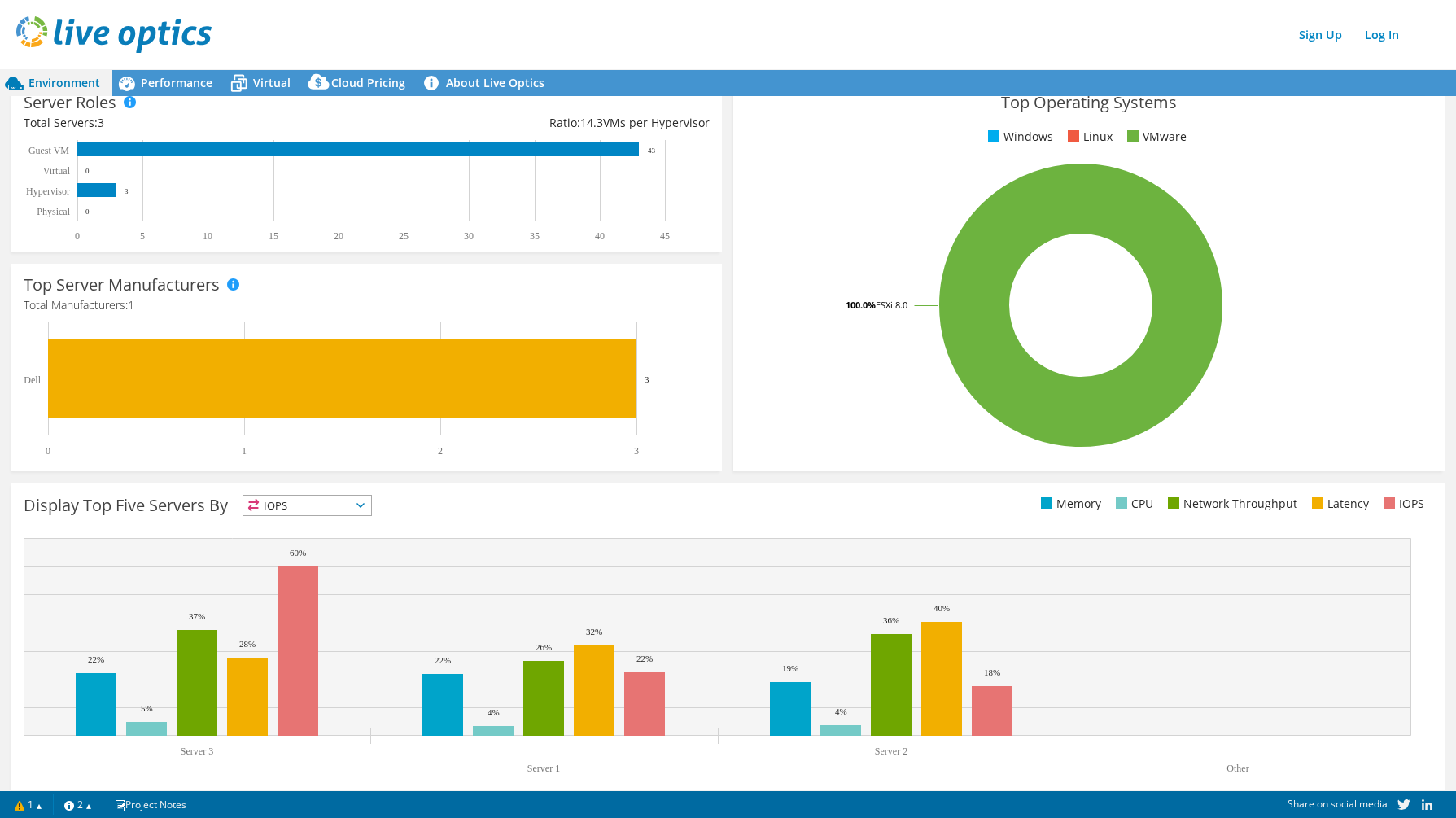
scroll to position [254, 0]
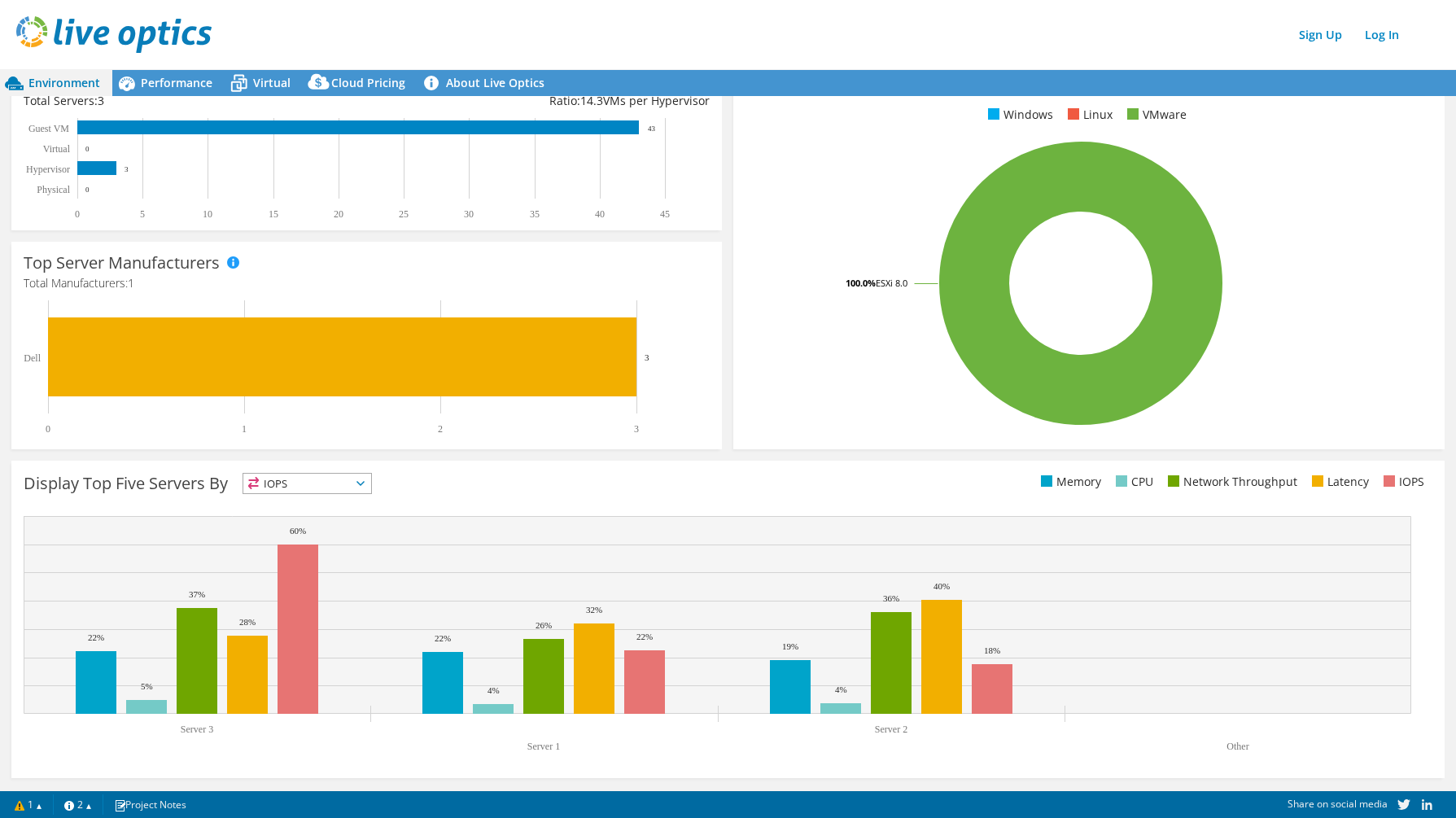
click at [328, 481] on span "IOPS" at bounding box center [307, 482] width 128 height 19
click at [487, 451] on div "Top Server Manufacturers Manufacturers are shown for physical servers and hyper…" at bounding box center [366, 346] width 722 height 219
click at [238, 239] on div "Top Server Manufacturers Manufacturers are shown for physical servers and hyper…" at bounding box center [366, 346] width 722 height 219
click at [339, 73] on div "Cloud Pricing" at bounding box center [360, 83] width 115 height 26
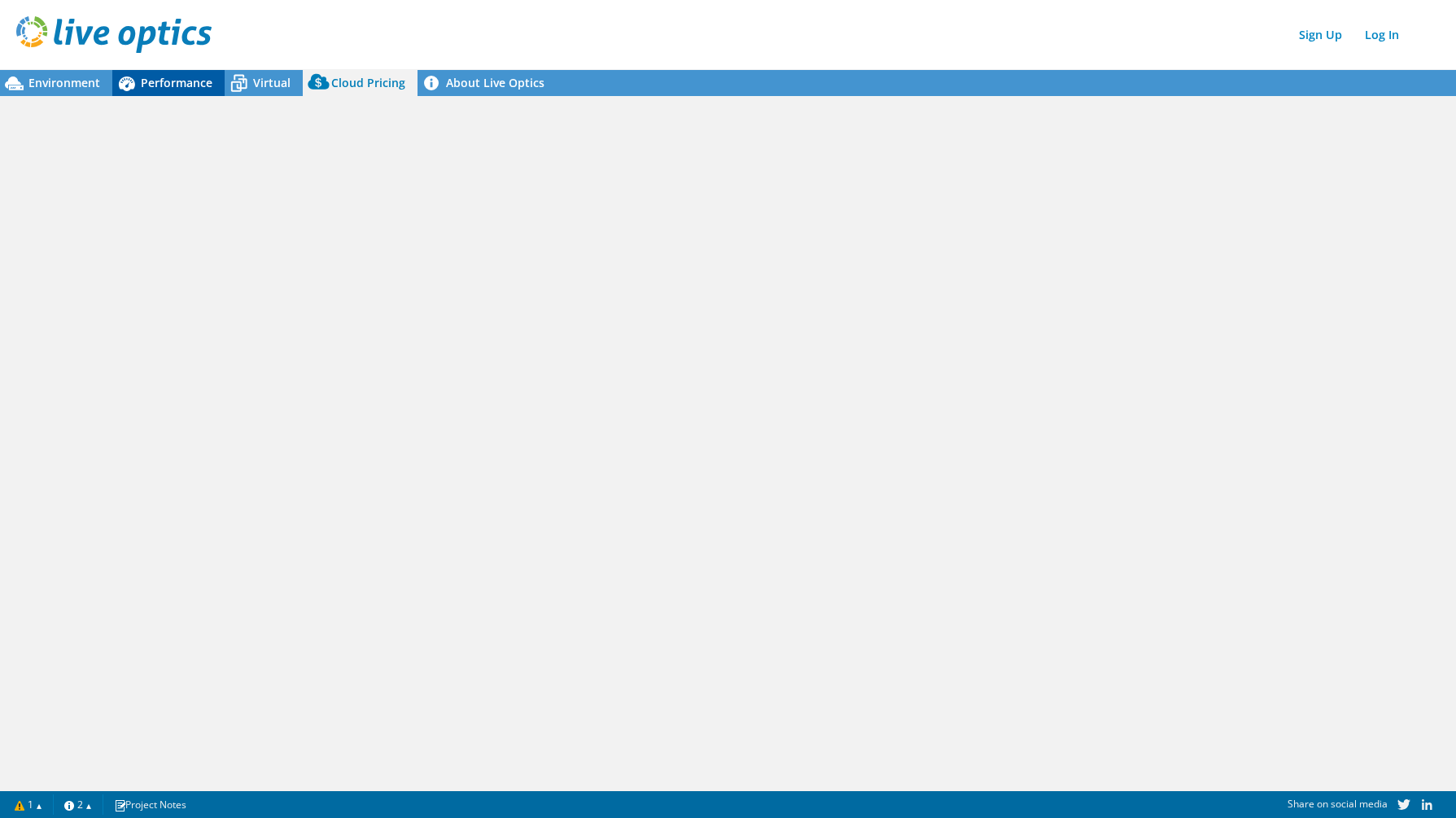
click at [182, 82] on span "Performance" at bounding box center [176, 82] width 72 height 16
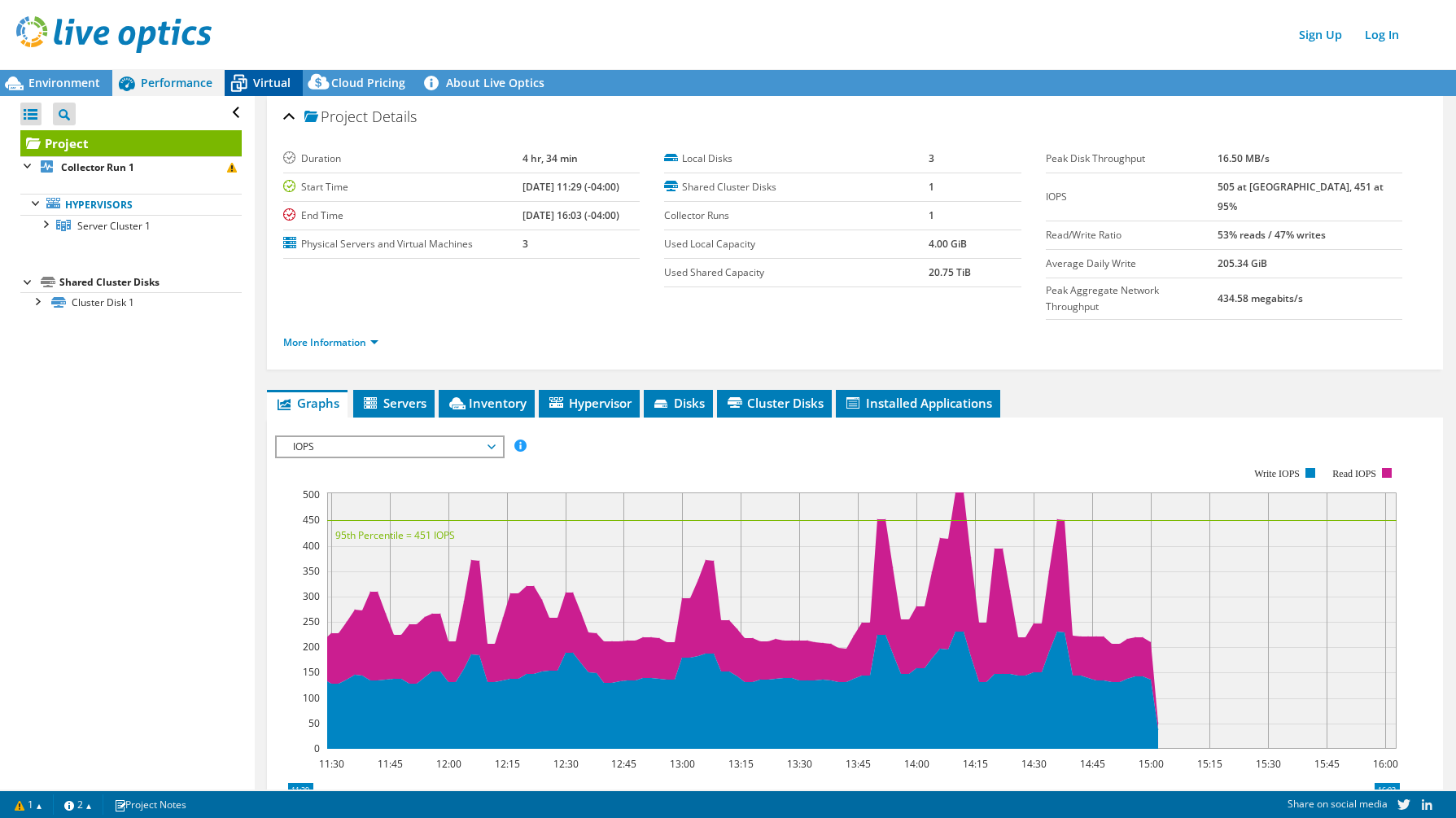
click at [260, 82] on span "Virtual" at bounding box center [271, 82] width 37 height 16
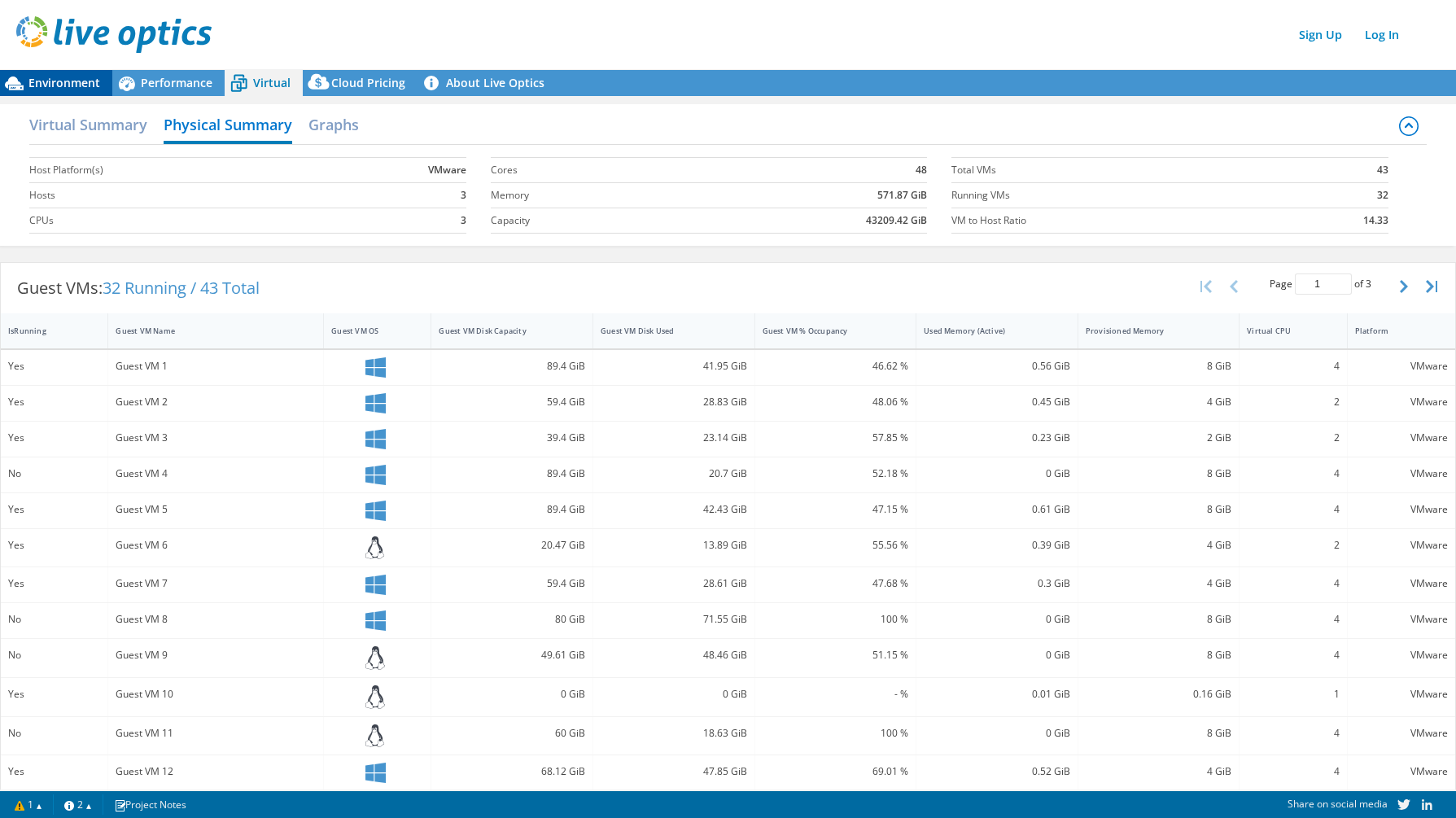
click at [84, 85] on span "Environment" at bounding box center [64, 82] width 72 height 16
